Goal: Information Seeking & Learning: Learn about a topic

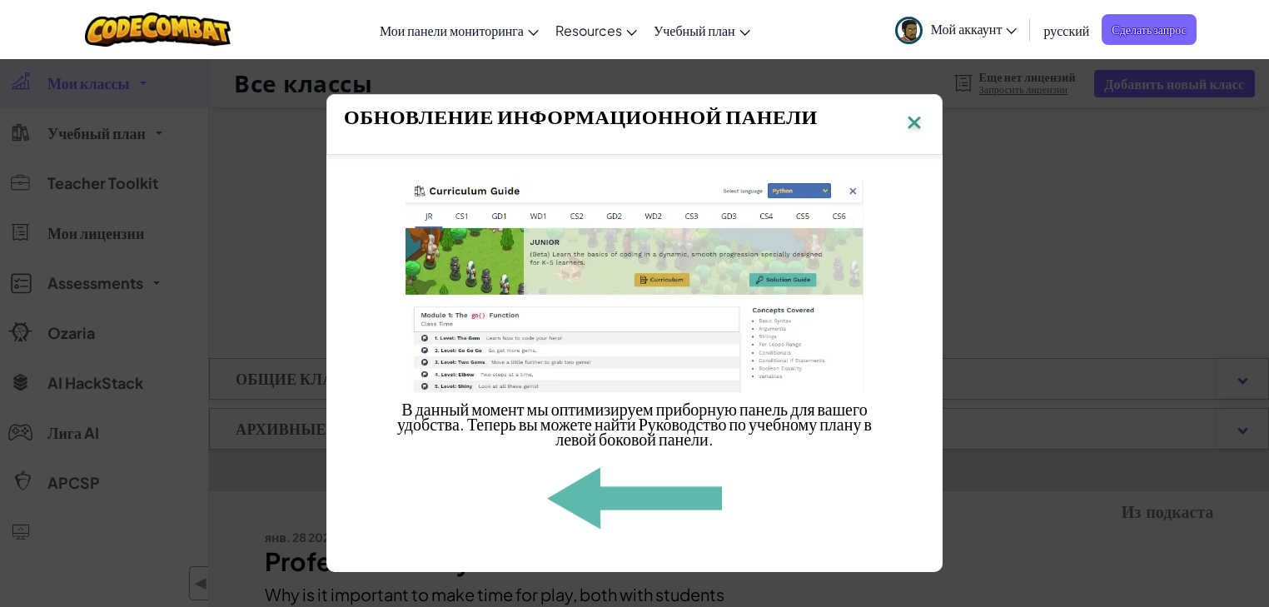
click at [920, 122] on img at bounding box center [915, 124] width 22 height 25
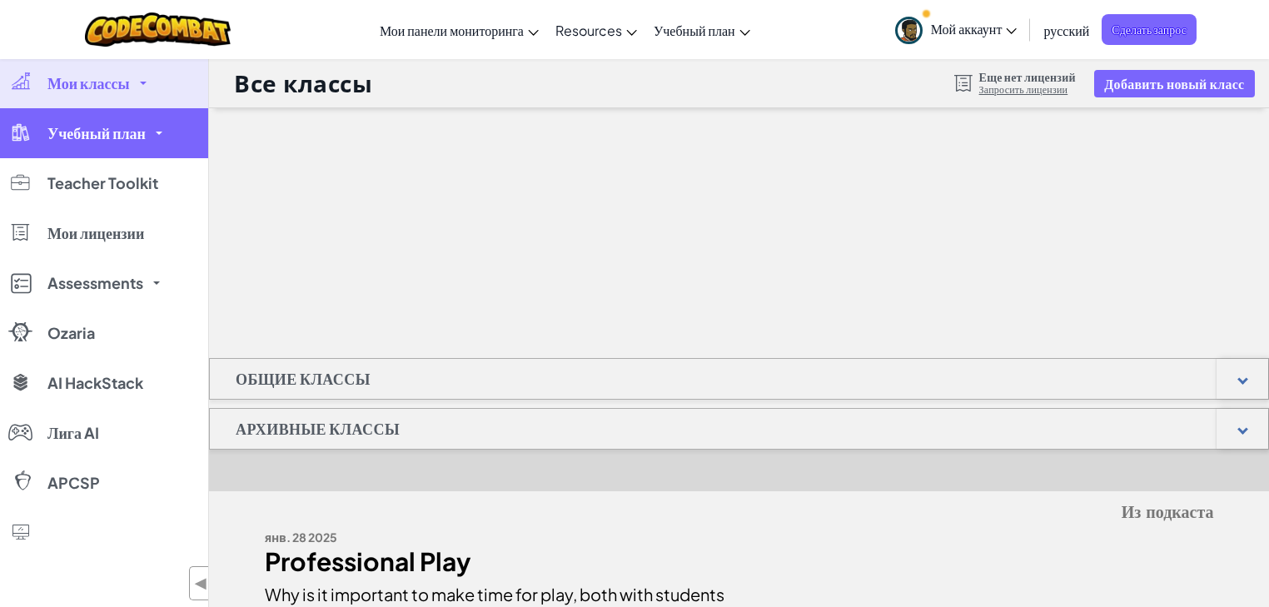
click at [113, 149] on link "Учебный план" at bounding box center [104, 133] width 208 height 50
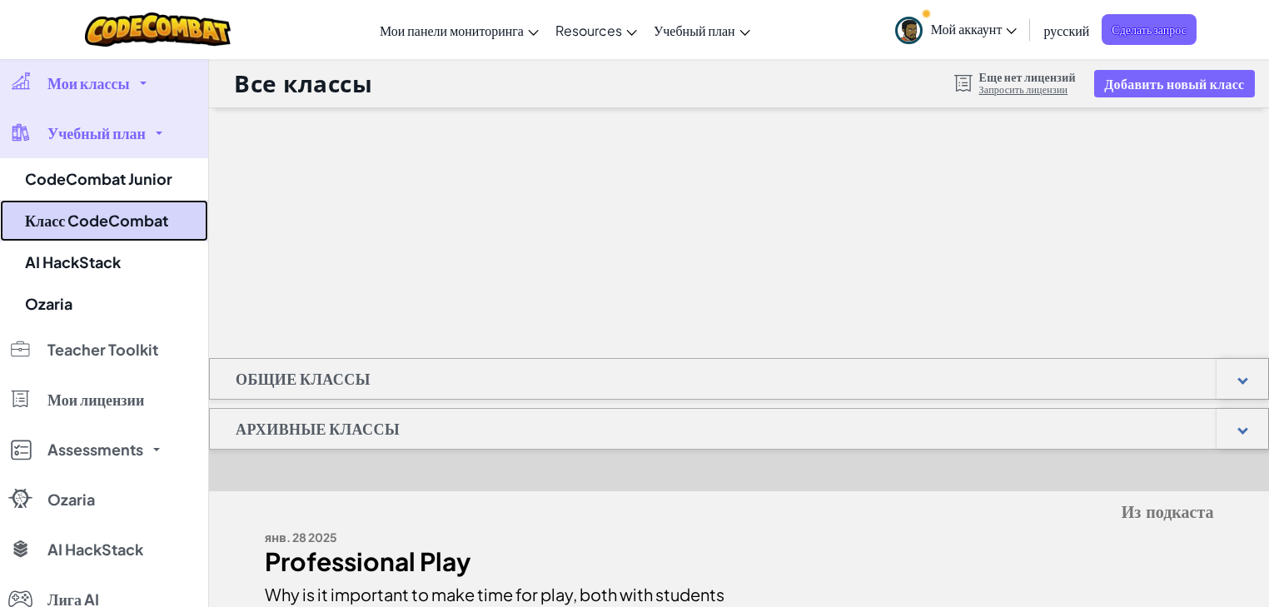
click at [127, 223] on link "Класс CodeCombat" at bounding box center [104, 221] width 208 height 42
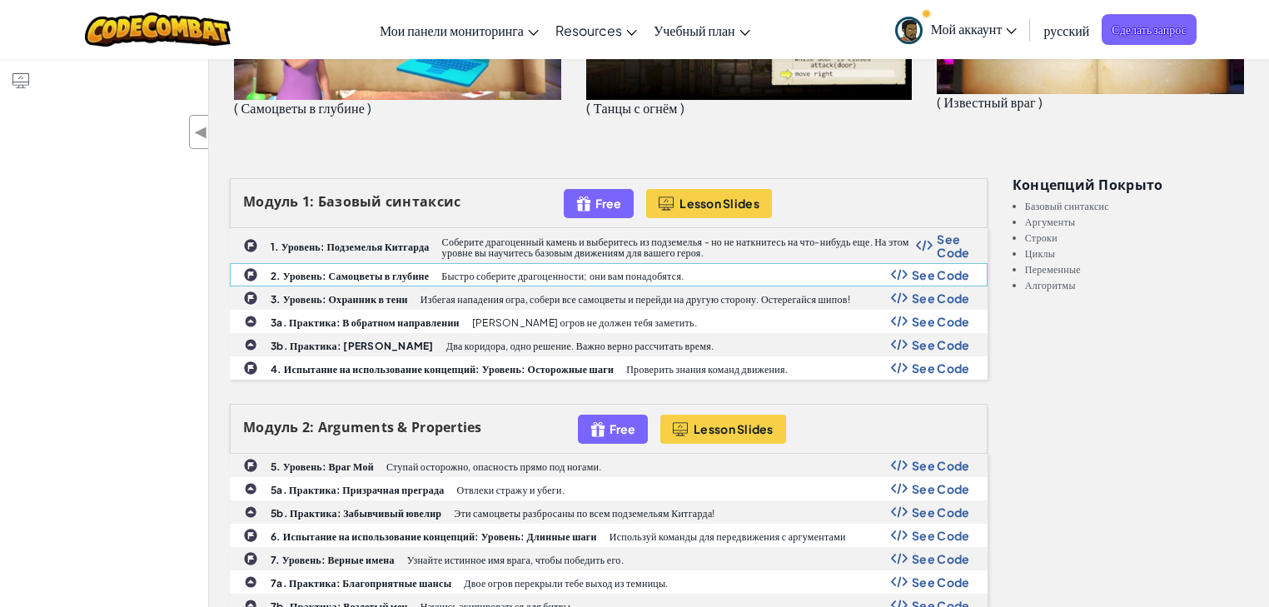
scroll to position [466, 0]
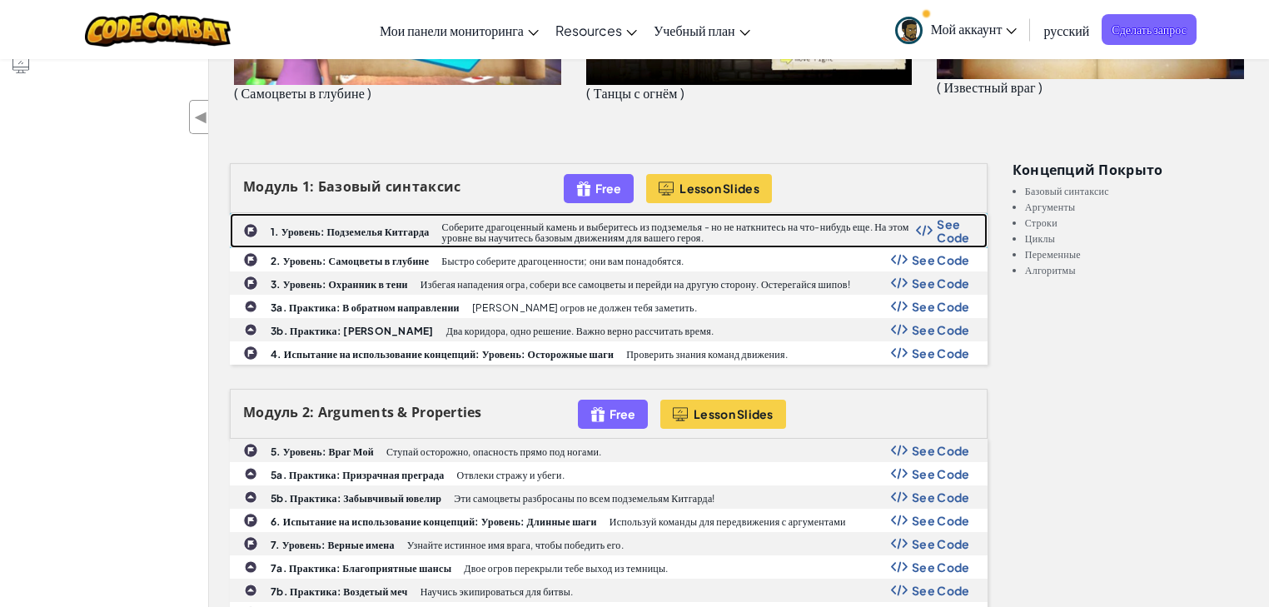
click at [960, 229] on span "See Code" at bounding box center [953, 230] width 32 height 27
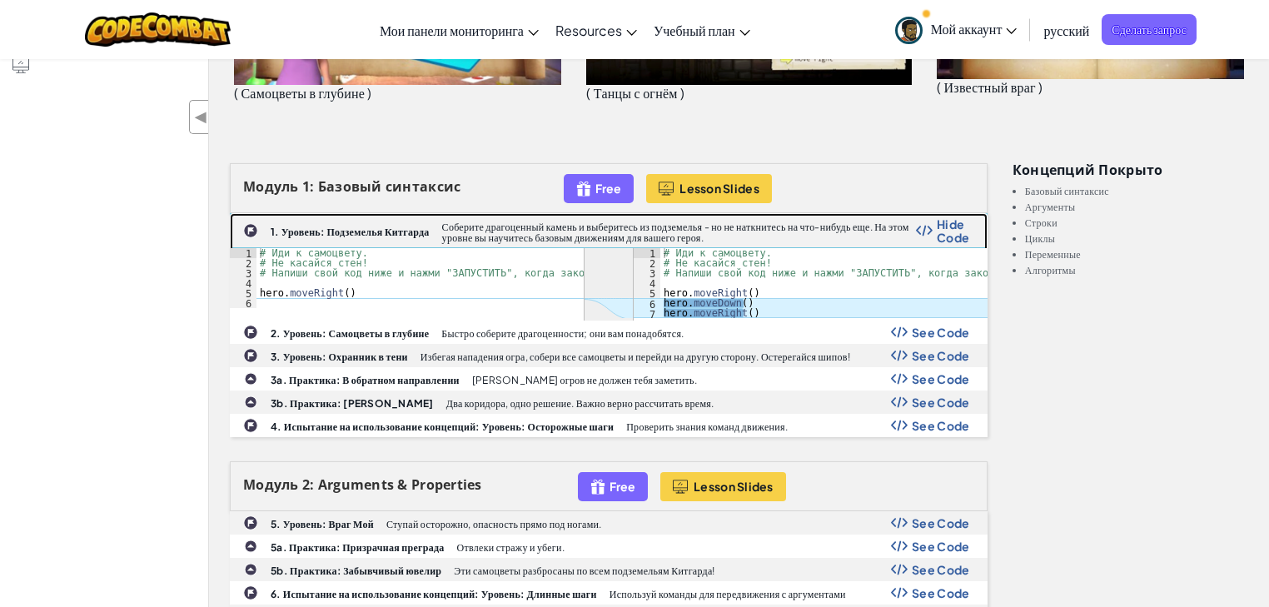
click at [961, 229] on span "Hide Code" at bounding box center [953, 230] width 33 height 27
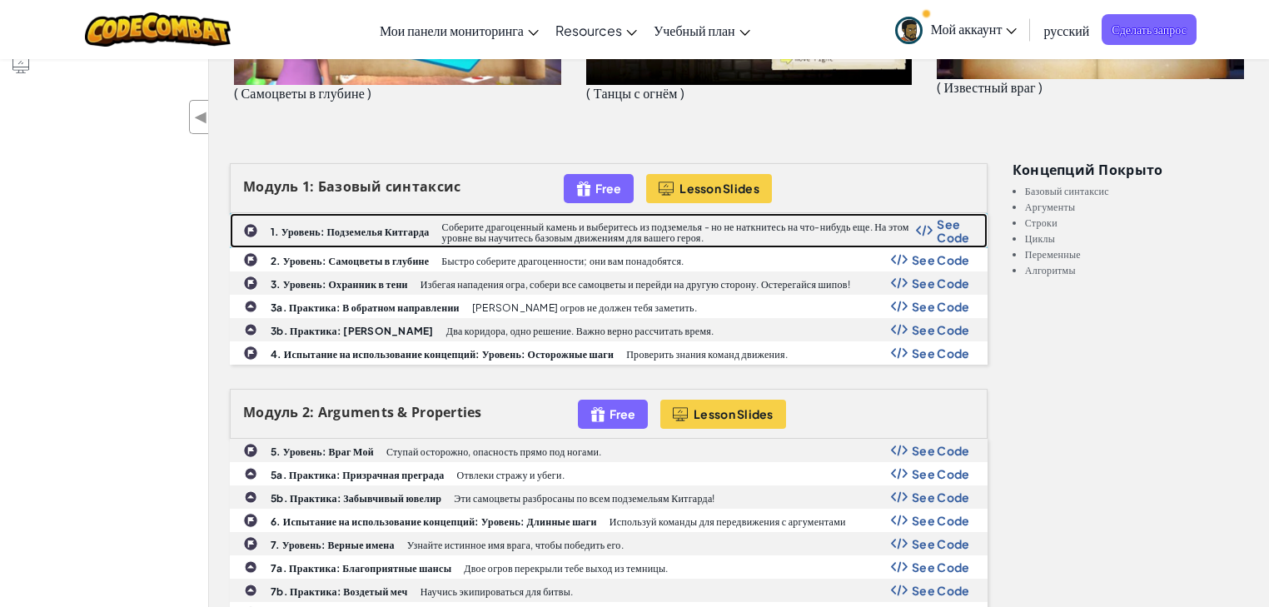
click at [376, 232] on b "1. Уровень: Подземелья Китгарда" at bounding box center [350, 232] width 159 height 12
